Goal: Find specific page/section: Find specific page/section

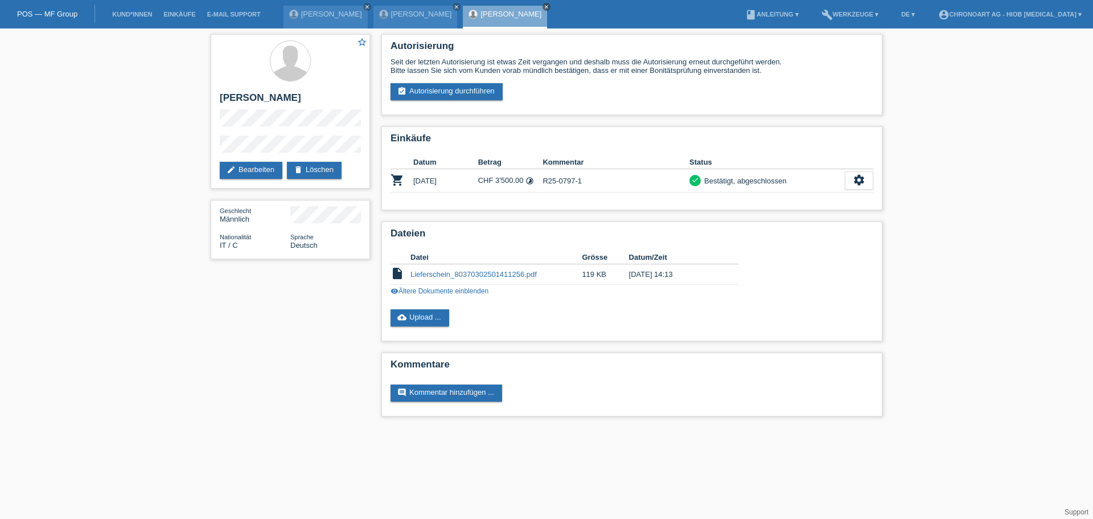
click at [544, 6] on icon "close" at bounding box center [547, 7] width 6 height 6
click at [454, 6] on icon "close" at bounding box center [457, 7] width 6 height 6
click at [363, 6] on link "close" at bounding box center [367, 7] width 8 height 8
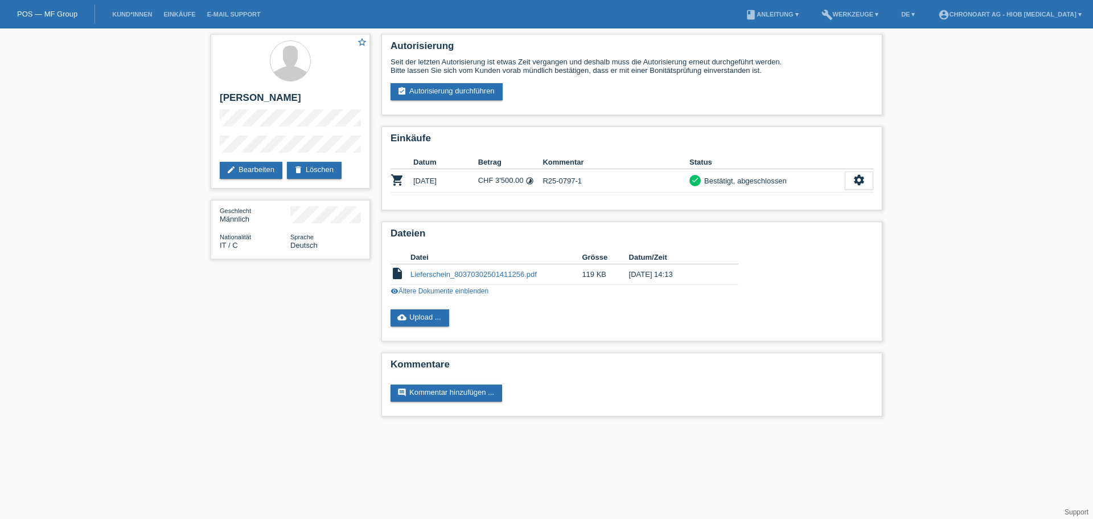
click at [15, 8] on div "POS — MF Group" at bounding box center [47, 14] width 95 height 19
click at [23, 13] on link "POS — MF Group" at bounding box center [47, 14] width 60 height 9
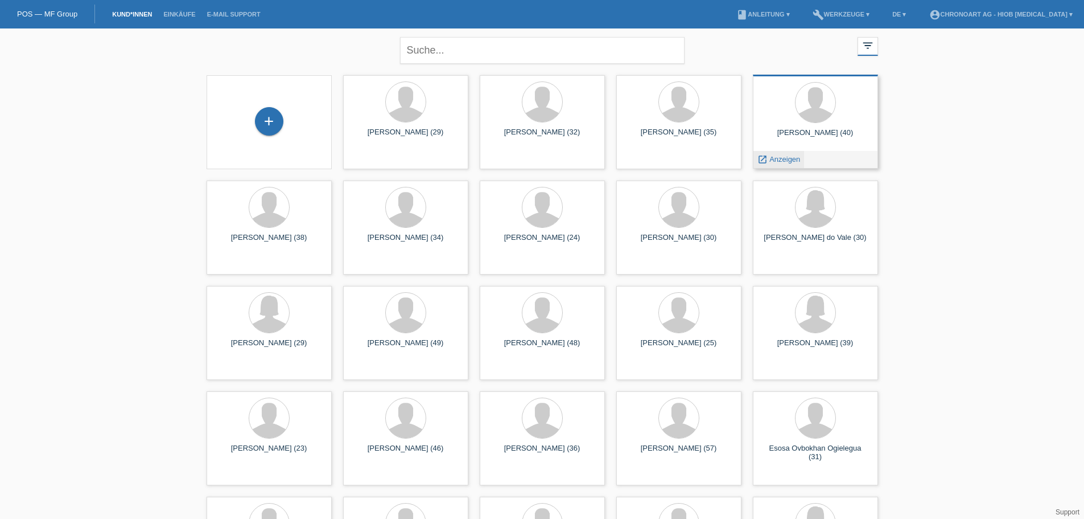
click at [767, 157] on icon "launch" at bounding box center [763, 159] width 10 height 10
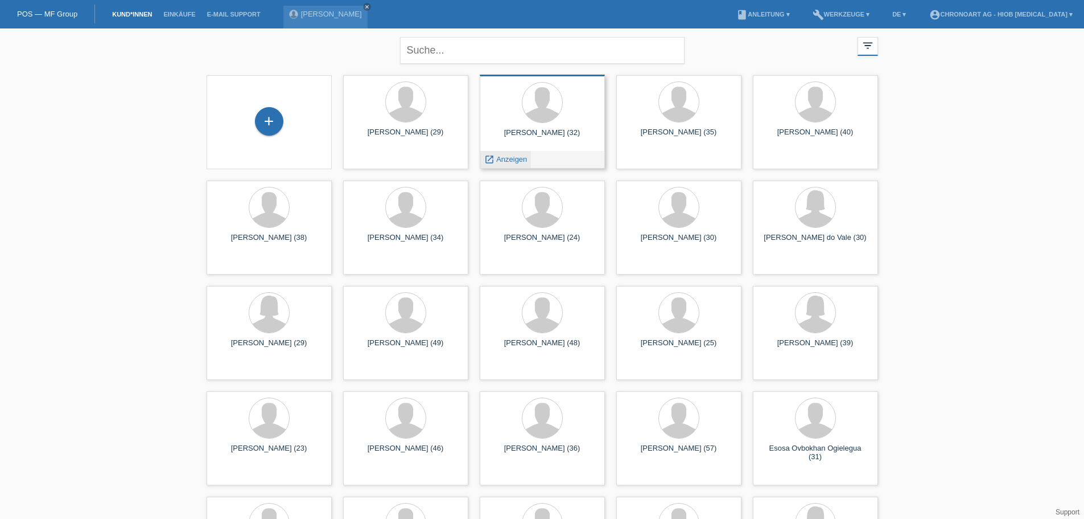
click at [503, 163] on div "launch Anzeigen" at bounding box center [505, 159] width 51 height 17
click at [625, 159] on icon "launch" at bounding box center [626, 159] width 10 height 10
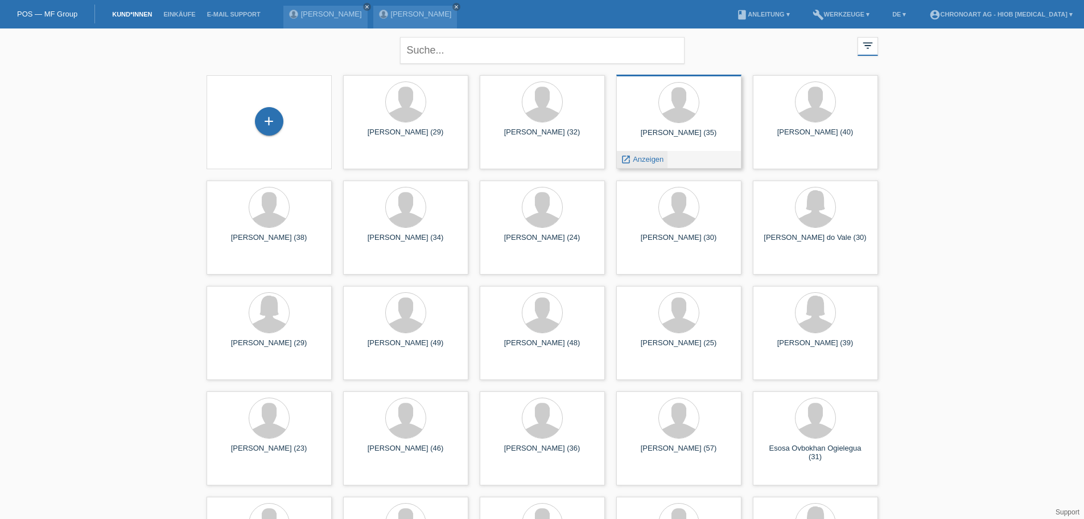
click at [639, 162] on span "Anzeigen" at bounding box center [648, 159] width 31 height 9
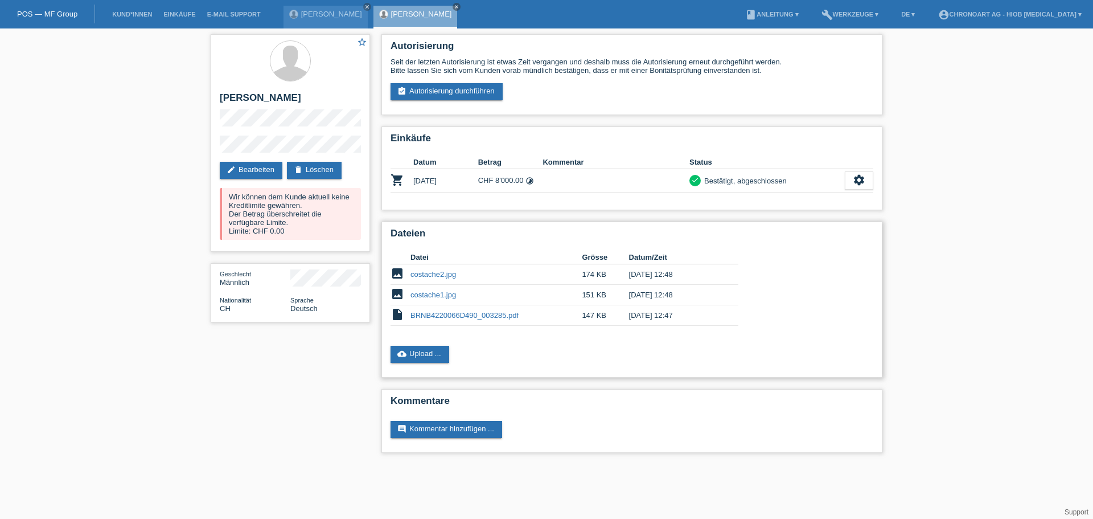
click at [416, 273] on link "costache2.jpg" at bounding box center [433, 274] width 46 height 9
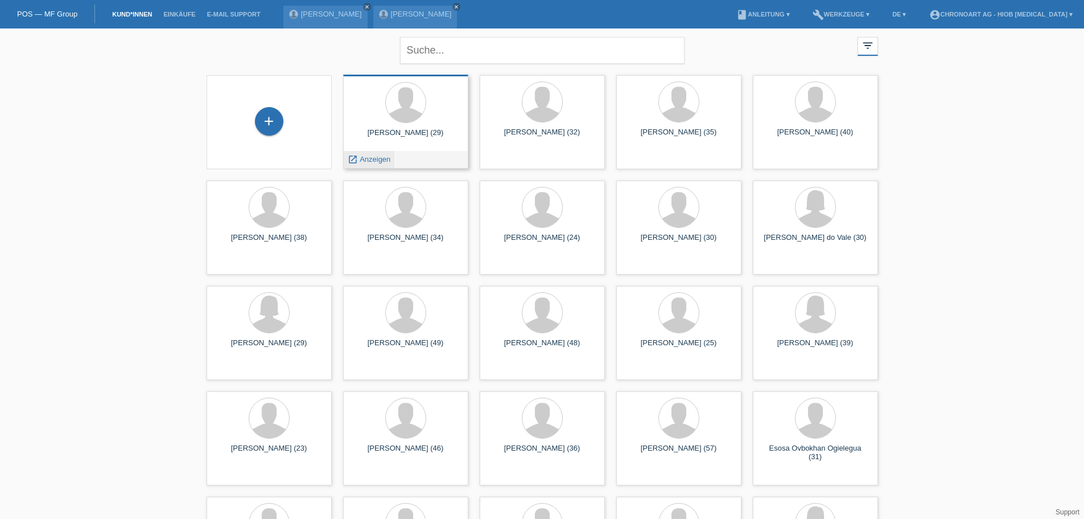
click at [377, 160] on span "Anzeigen" at bounding box center [375, 159] width 31 height 9
